Goal: Task Accomplishment & Management: Use online tool/utility

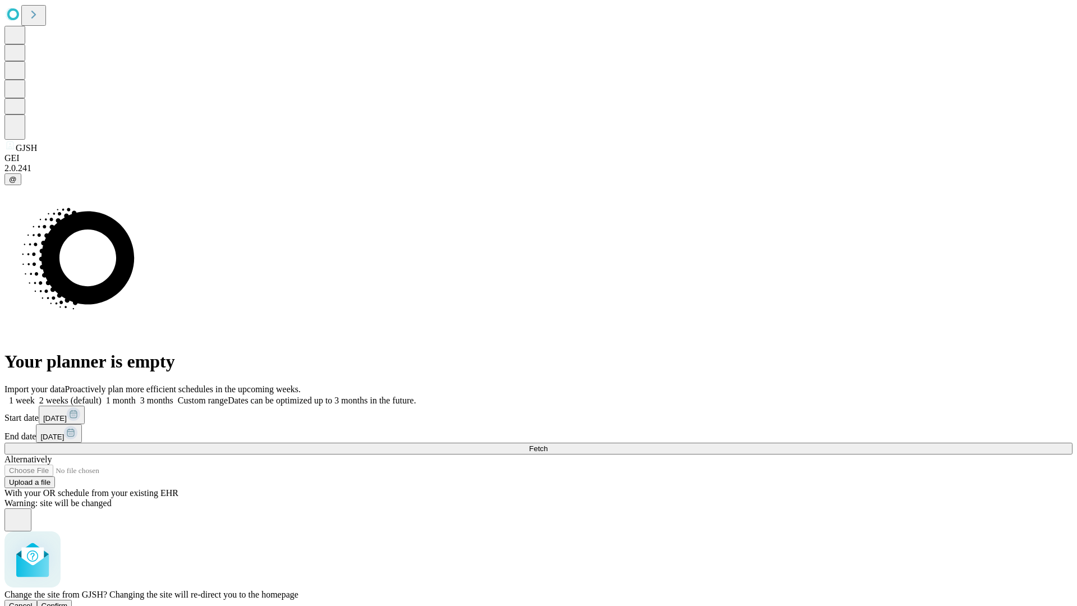
click at [68, 601] on span "Confirm" at bounding box center [55, 605] width 26 height 8
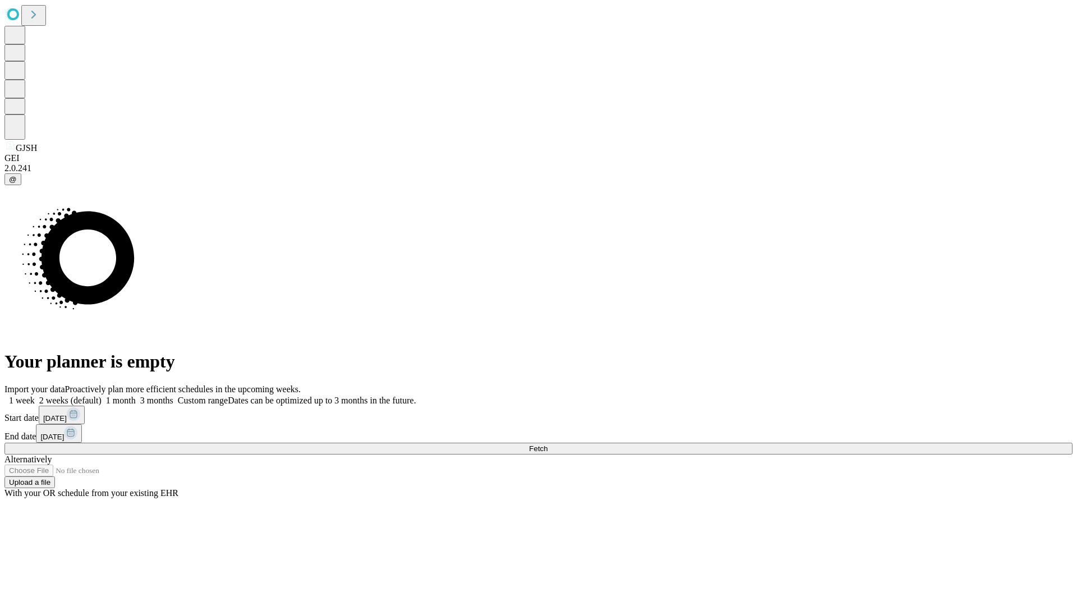
click at [136, 396] on label "1 month" at bounding box center [119, 401] width 34 height 10
click at [548, 444] on span "Fetch" at bounding box center [538, 448] width 19 height 8
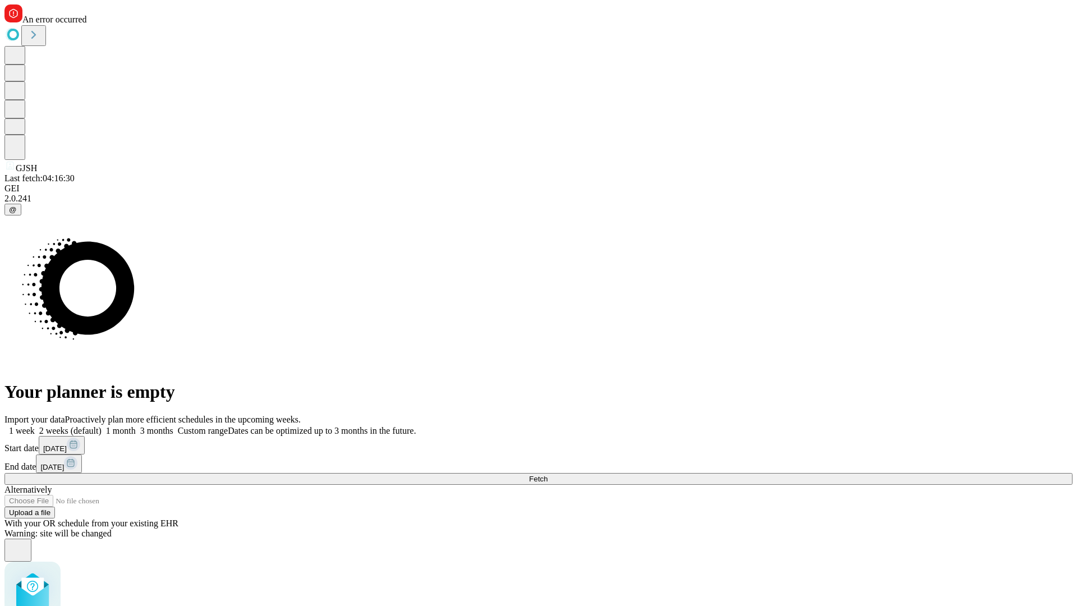
click at [136, 426] on label "1 month" at bounding box center [119, 431] width 34 height 10
click at [548, 475] on span "Fetch" at bounding box center [538, 479] width 19 height 8
click at [136, 426] on label "1 month" at bounding box center [119, 431] width 34 height 10
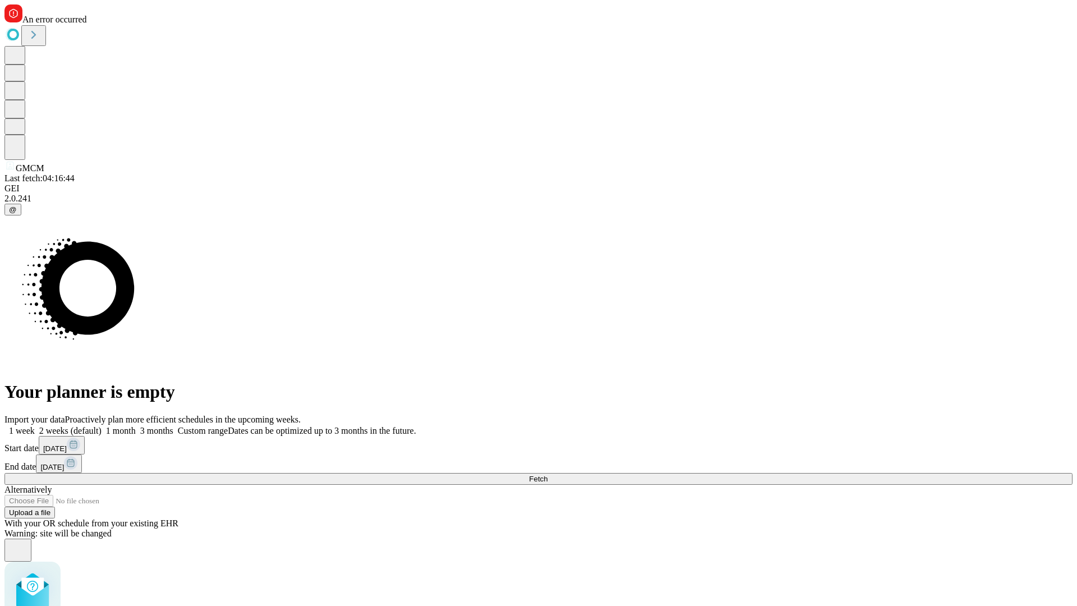
click at [548, 475] on span "Fetch" at bounding box center [538, 479] width 19 height 8
click at [136, 426] on label "1 month" at bounding box center [119, 431] width 34 height 10
click at [548, 475] on span "Fetch" at bounding box center [538, 479] width 19 height 8
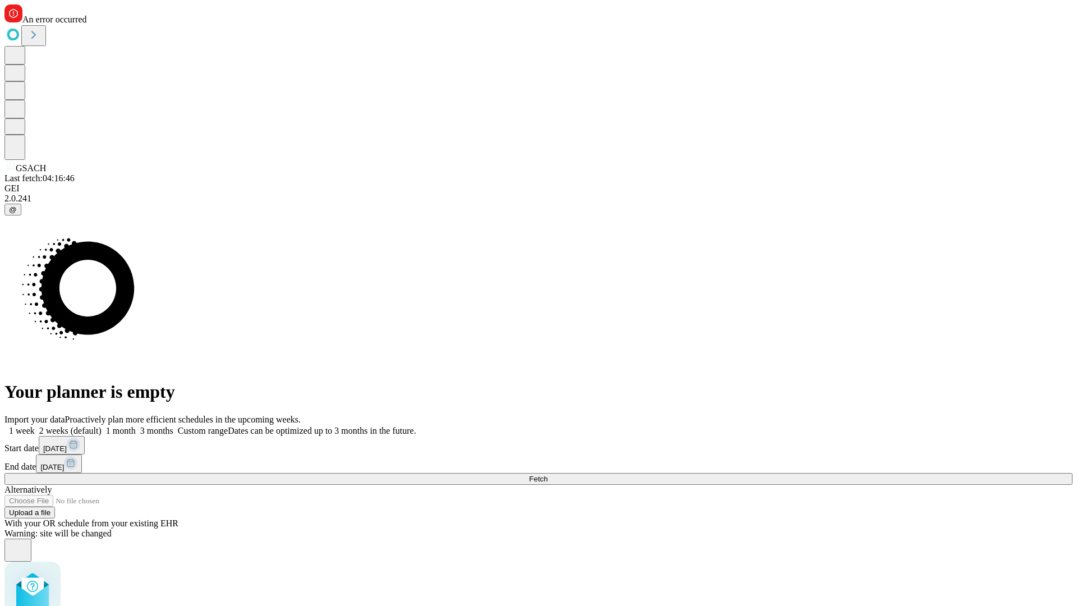
click at [136, 426] on label "1 month" at bounding box center [119, 431] width 34 height 10
click at [548, 475] on span "Fetch" at bounding box center [538, 479] width 19 height 8
click at [136, 426] on label "1 month" at bounding box center [119, 431] width 34 height 10
click at [548, 475] on span "Fetch" at bounding box center [538, 479] width 19 height 8
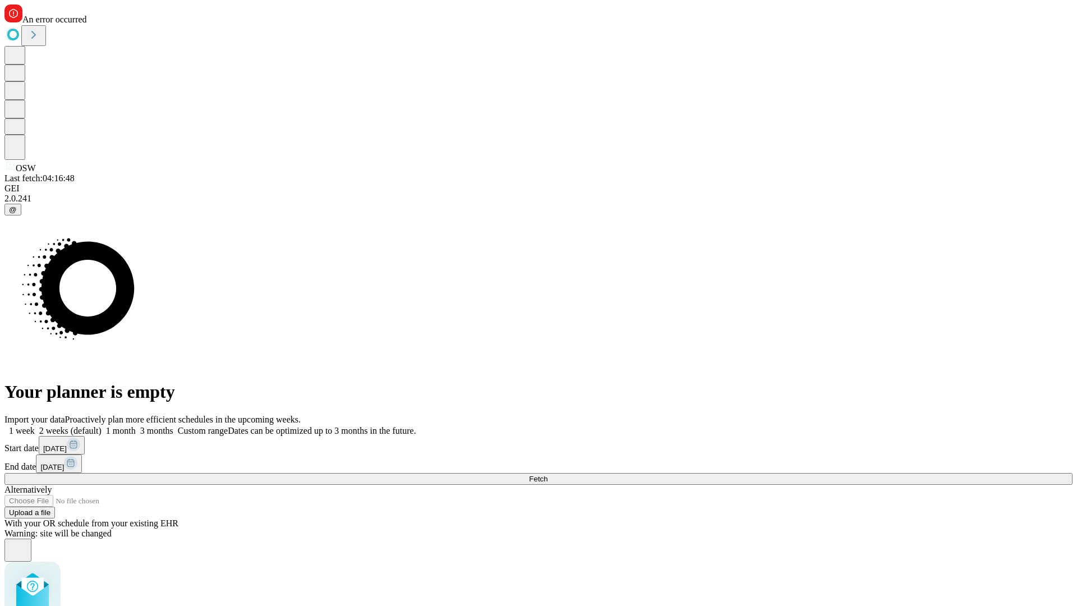
click at [136, 426] on label "1 month" at bounding box center [119, 431] width 34 height 10
click at [548, 475] on span "Fetch" at bounding box center [538, 479] width 19 height 8
click at [136, 426] on label "1 month" at bounding box center [119, 431] width 34 height 10
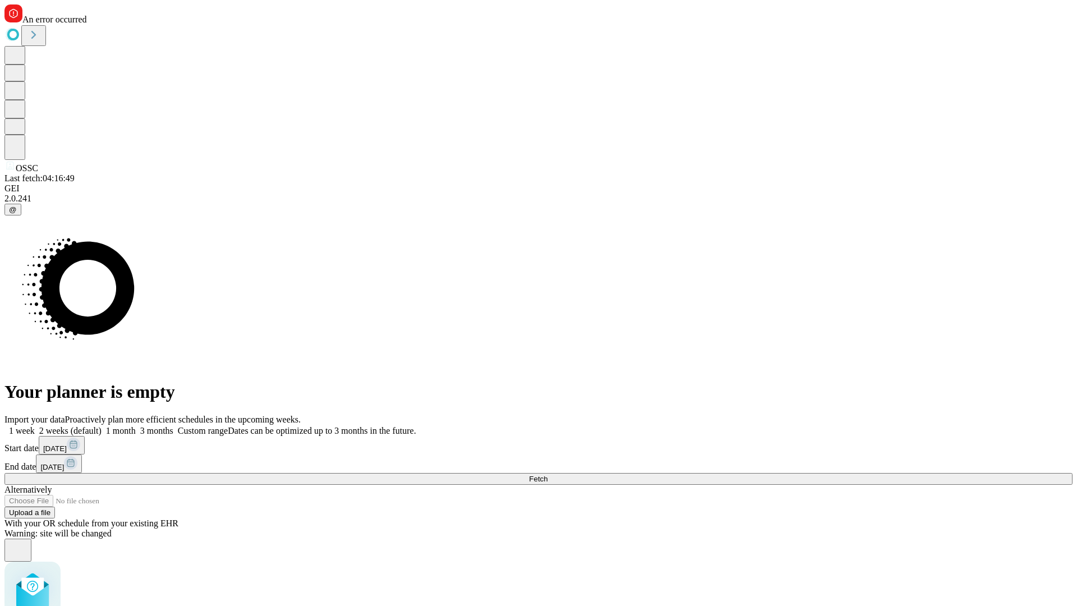
click at [548, 475] on span "Fetch" at bounding box center [538, 479] width 19 height 8
click at [136, 426] on label "1 month" at bounding box center [119, 431] width 34 height 10
click at [548, 475] on span "Fetch" at bounding box center [538, 479] width 19 height 8
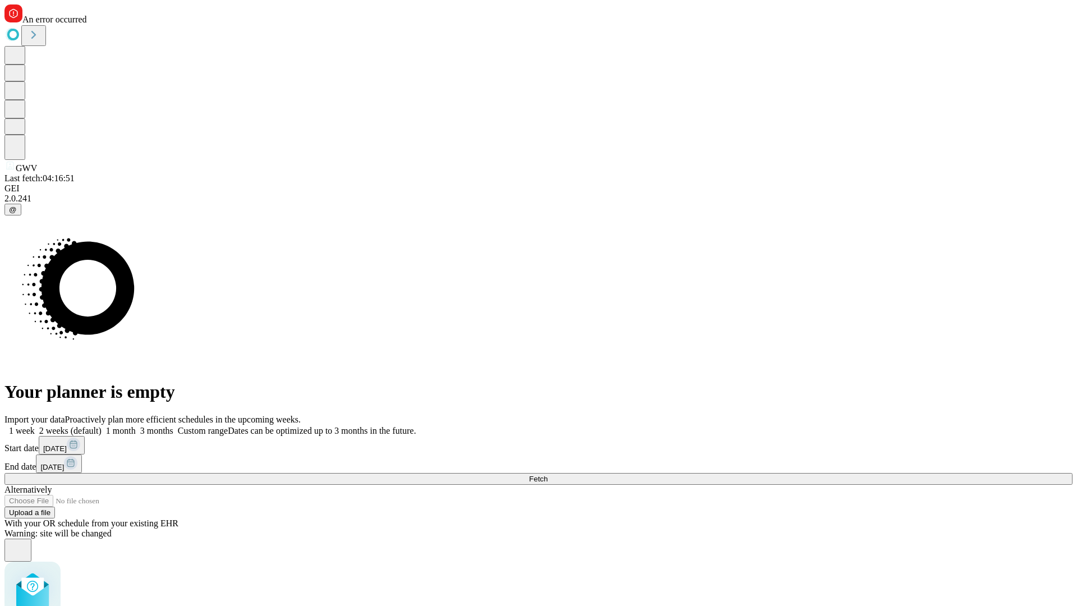
click at [136, 426] on label "1 month" at bounding box center [119, 431] width 34 height 10
click at [548, 475] on span "Fetch" at bounding box center [538, 479] width 19 height 8
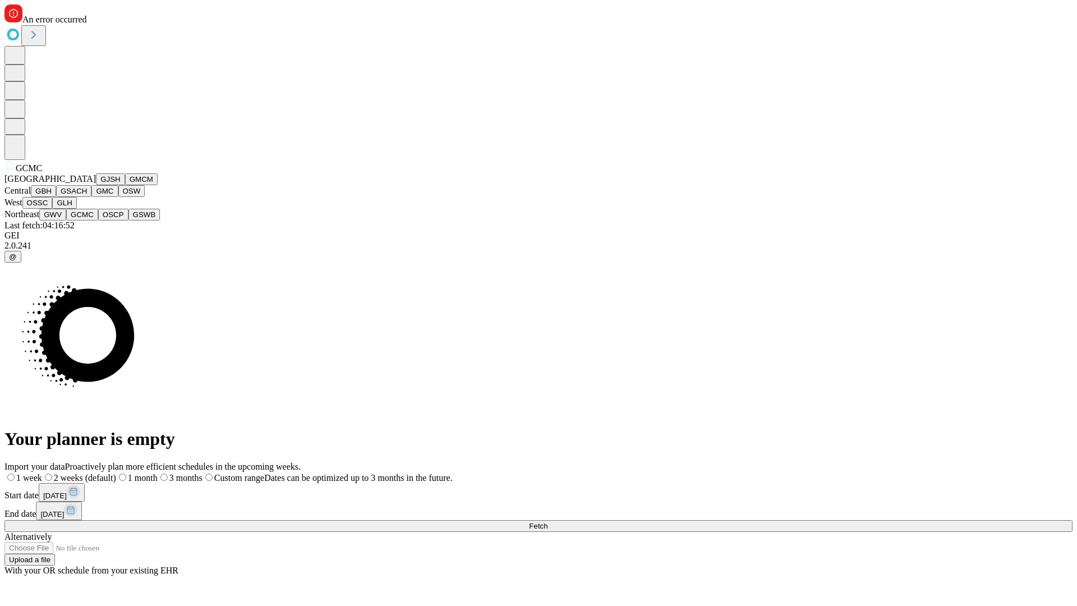
click at [98, 220] on button "OSCP" at bounding box center [113, 215] width 30 height 12
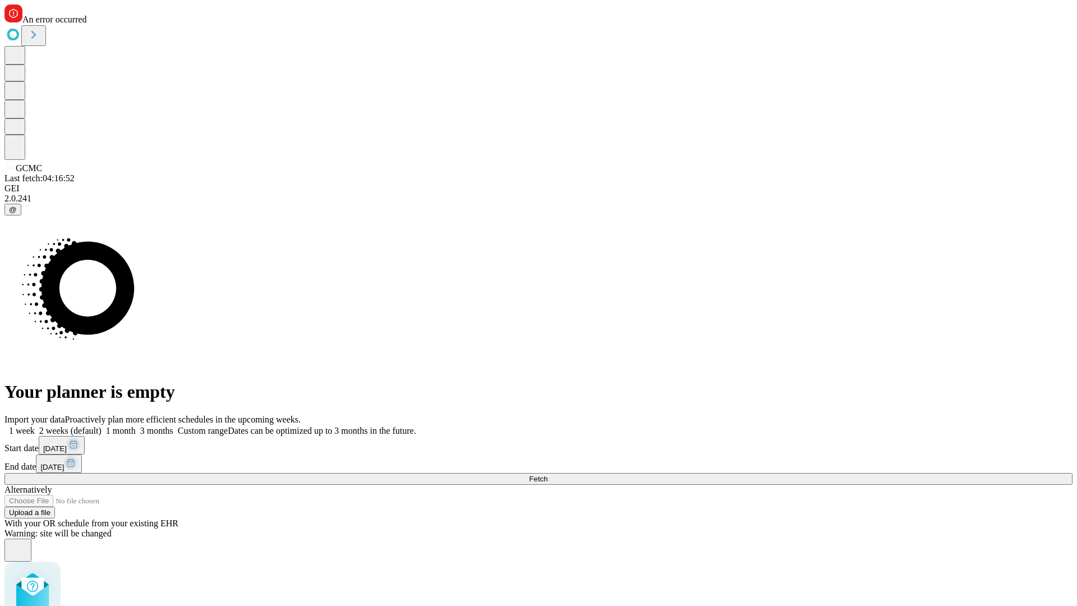
click at [136, 426] on label "1 month" at bounding box center [119, 431] width 34 height 10
click at [548, 475] on span "Fetch" at bounding box center [538, 479] width 19 height 8
click at [136, 426] on label "1 month" at bounding box center [119, 431] width 34 height 10
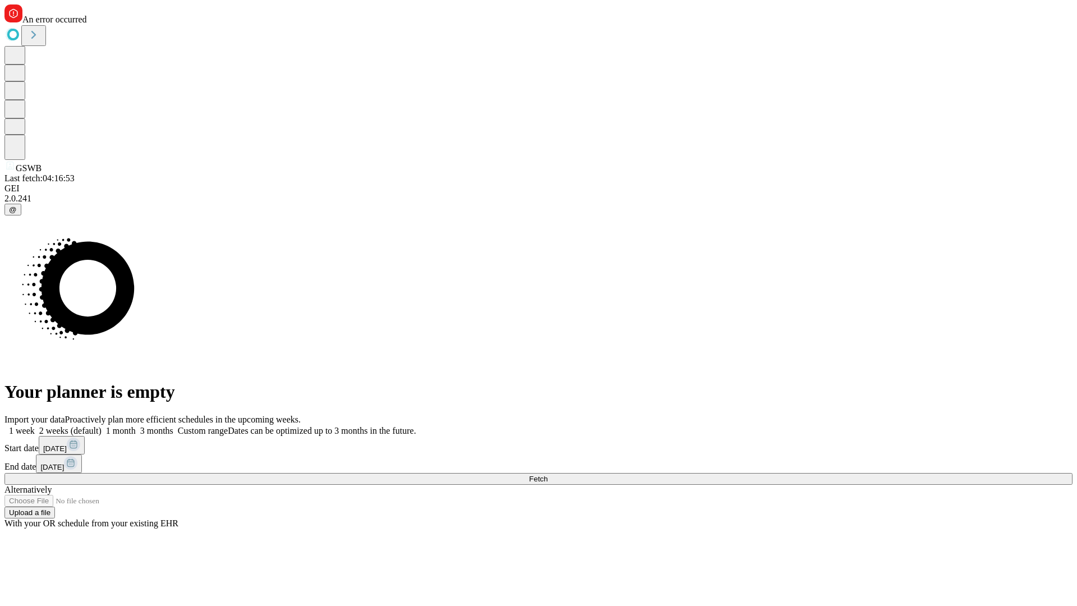
click at [548, 475] on span "Fetch" at bounding box center [538, 479] width 19 height 8
